Goal: Navigation & Orientation: Find specific page/section

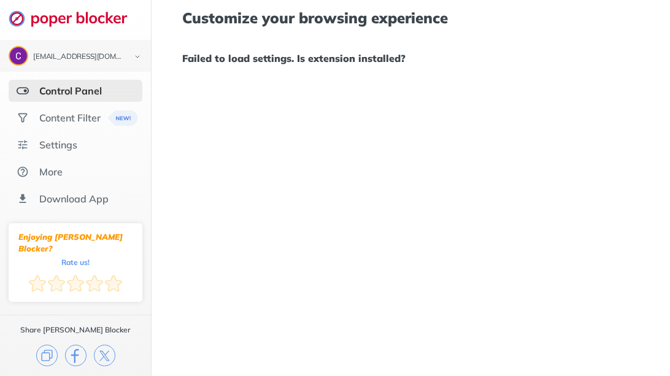
click at [89, 91] on div "Control Panel" at bounding box center [70, 91] width 63 height 12
click at [88, 121] on div "Content Filter" at bounding box center [69, 118] width 61 height 12
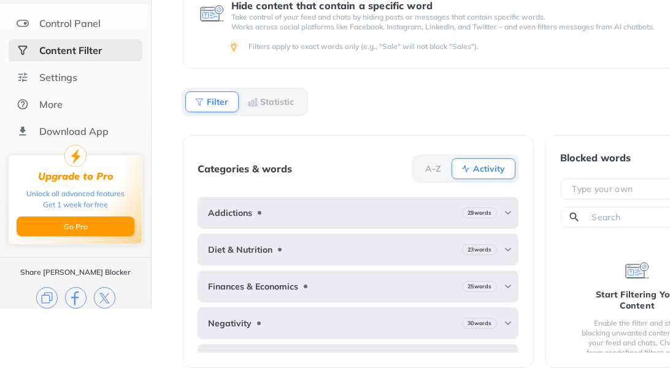
scroll to position [71, 0]
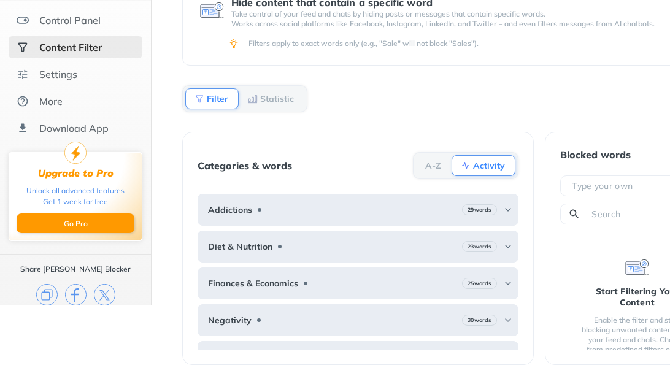
click at [478, 162] on b "Activity" at bounding box center [489, 165] width 32 height 7
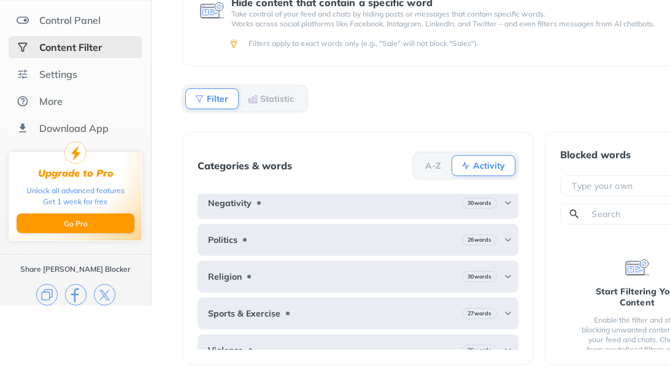
scroll to position [129, 0]
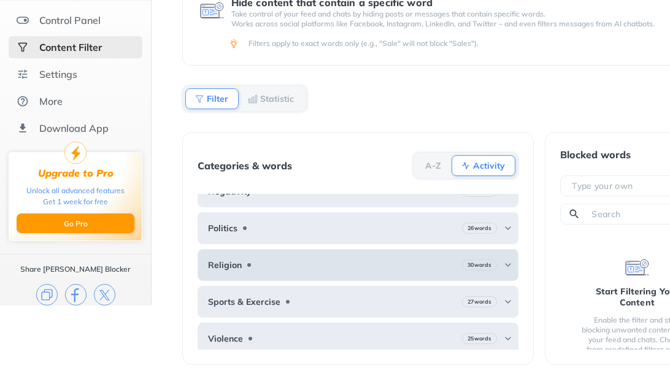
click at [501, 260] on div "30 words" at bounding box center [487, 265] width 51 height 11
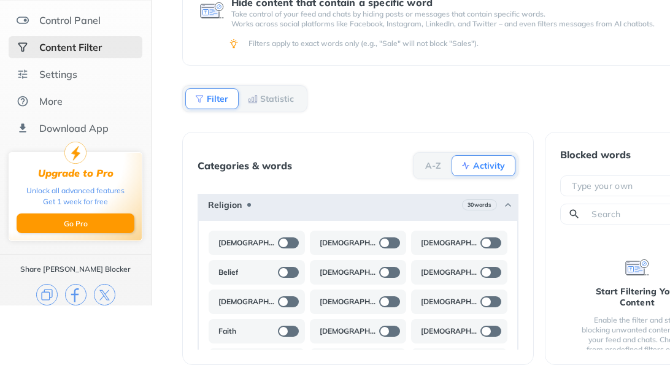
scroll to position [186, 0]
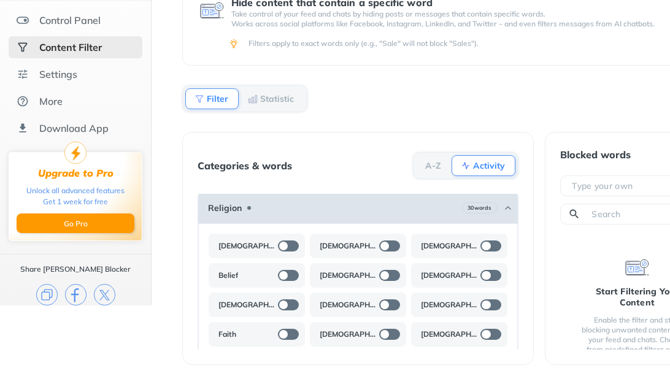
click at [492, 204] on b "30 words" at bounding box center [480, 208] width 24 height 9
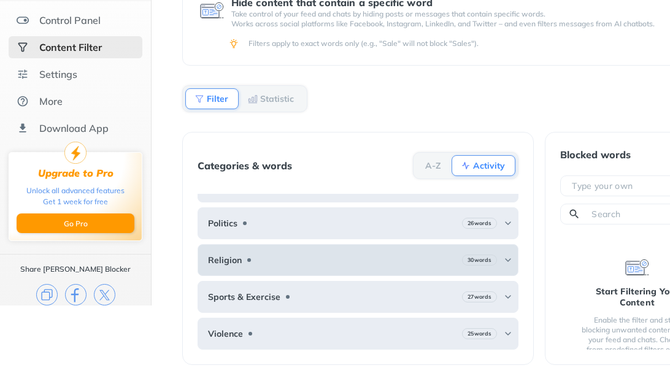
scroll to position [130, 0]
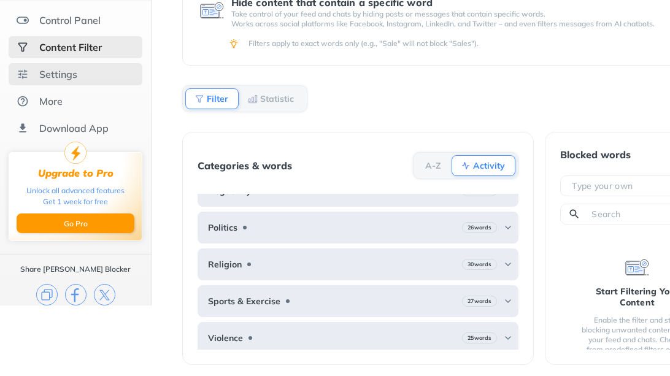
click at [76, 76] on div "Settings" at bounding box center [58, 74] width 38 height 12
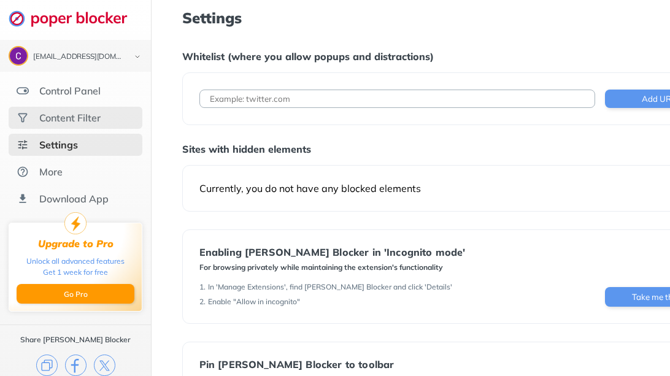
click at [85, 115] on div "Content Filter" at bounding box center [69, 118] width 61 height 12
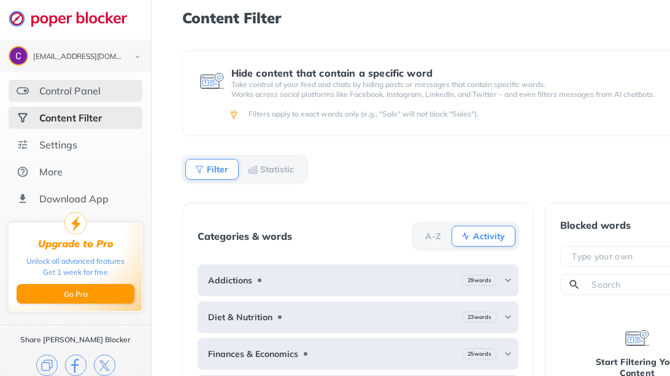
click at [77, 91] on div "Control Panel" at bounding box center [69, 91] width 61 height 12
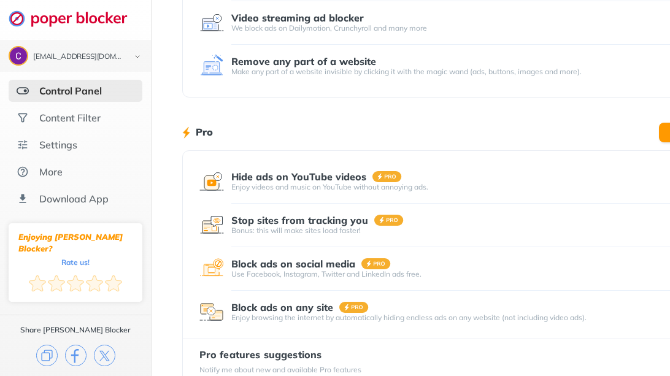
scroll to position [228, 0]
click at [131, 58] on img at bounding box center [137, 56] width 15 height 13
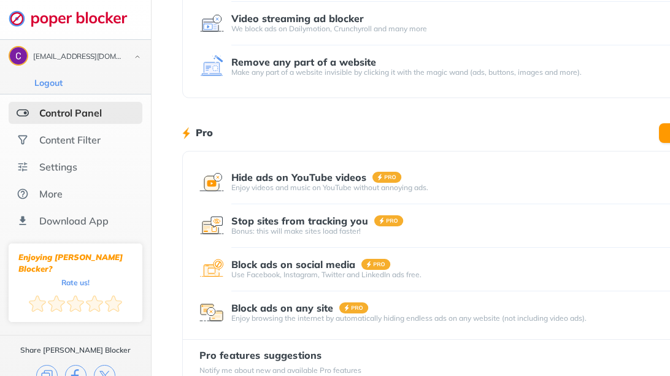
click at [131, 58] on img at bounding box center [137, 56] width 15 height 13
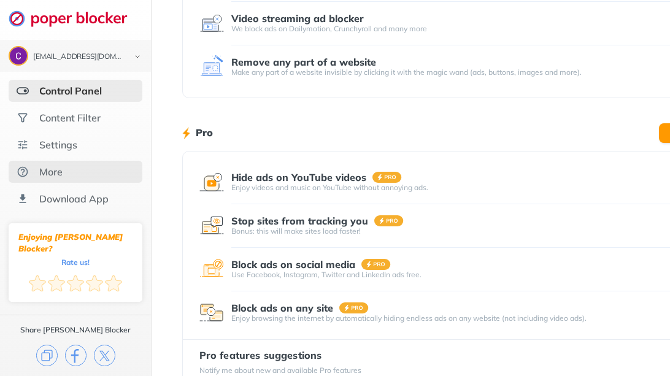
click at [68, 174] on div "More" at bounding box center [76, 172] width 134 height 22
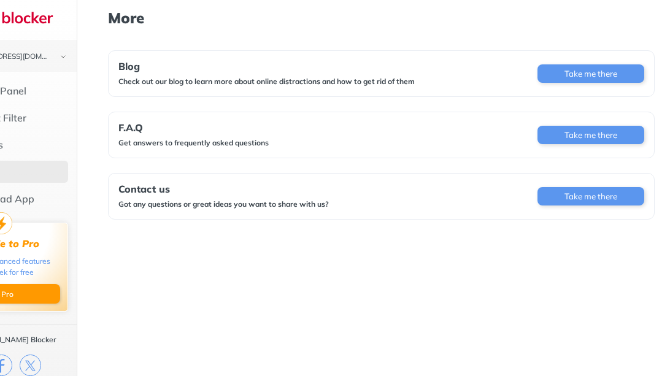
scroll to position [0, 90]
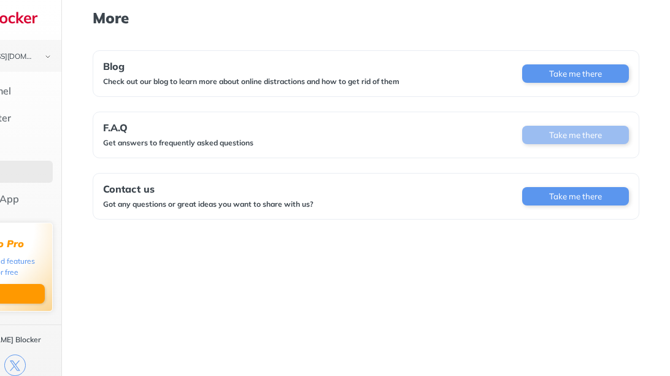
click at [530, 141] on button "Take me there" at bounding box center [575, 135] width 107 height 18
